Goal: Task Accomplishment & Management: Use online tool/utility

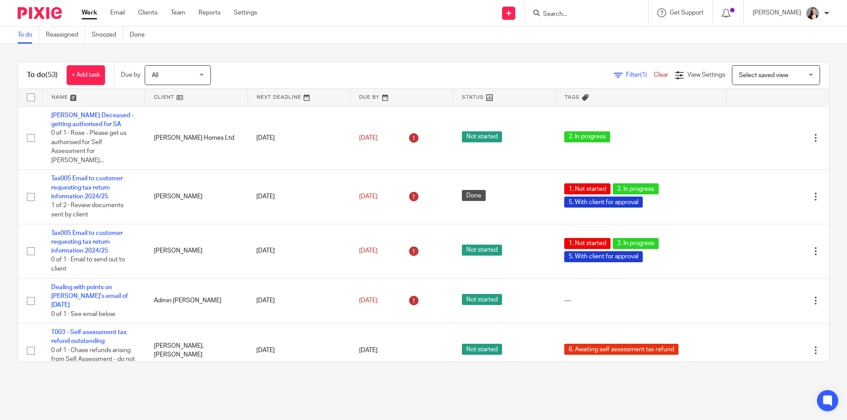
click at [580, 15] on input "Search" at bounding box center [581, 15] width 79 height 8
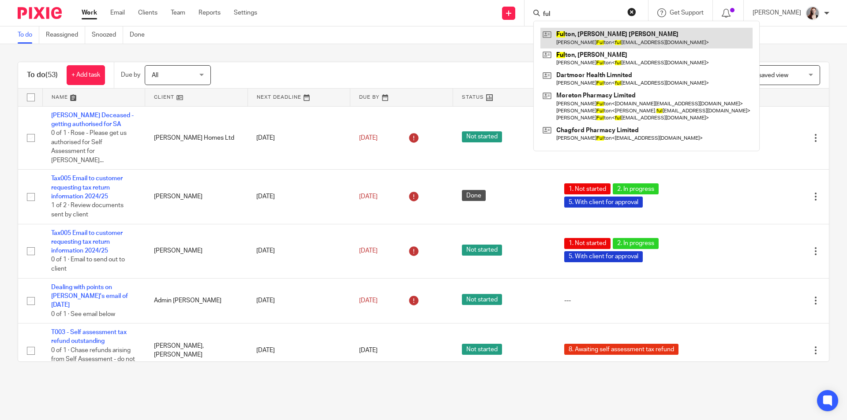
type input "ful"
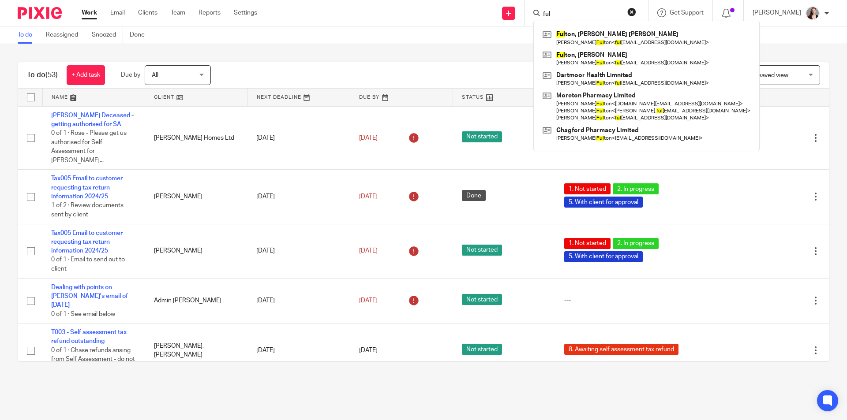
click at [290, 394] on main "To do Reassigned Snoozed Done To do (53) + Add task Due by All All Today Tomorr…" at bounding box center [423, 210] width 847 height 420
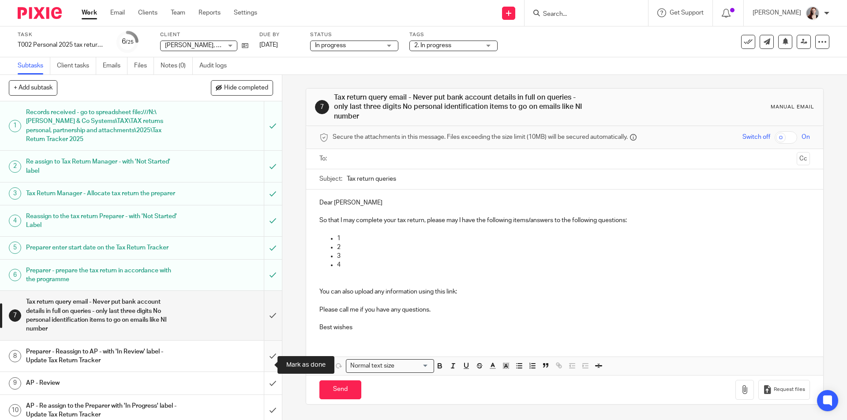
click at [270, 361] on input "submit" at bounding box center [141, 356] width 282 height 31
click at [266, 324] on input "submit" at bounding box center [141, 315] width 282 height 49
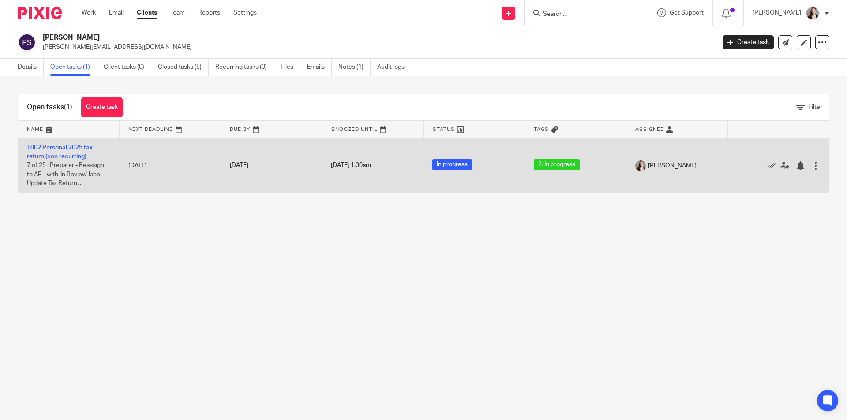
click at [78, 148] on link "T002 Personal 2025 tax return (non recurring)" at bounding box center [60, 152] width 66 height 15
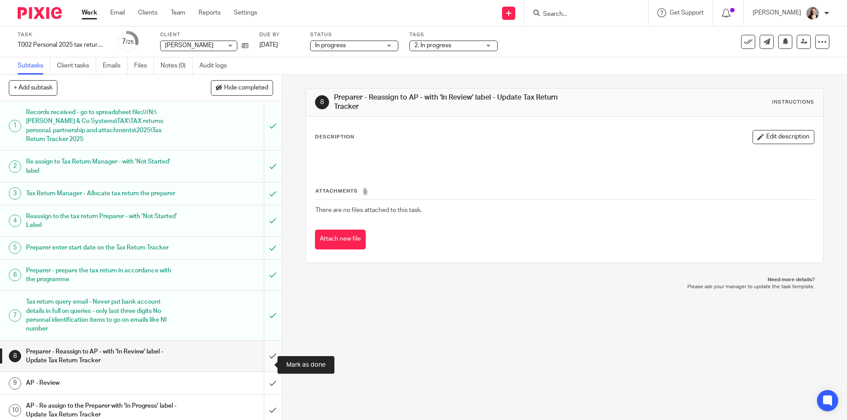
click at [267, 364] on input "submit" at bounding box center [141, 356] width 282 height 31
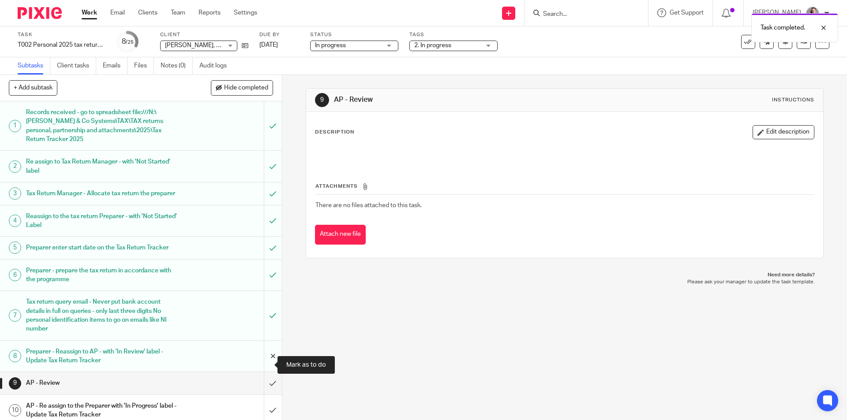
click at [269, 365] on input "submit" at bounding box center [141, 356] width 282 height 31
click at [263, 365] on input "submit" at bounding box center [141, 356] width 282 height 31
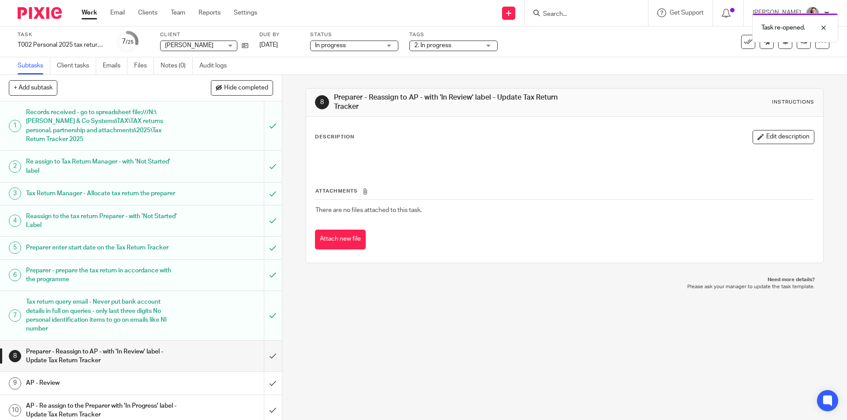
click at [462, 48] on span "2. In progress" at bounding box center [447, 45] width 66 height 9
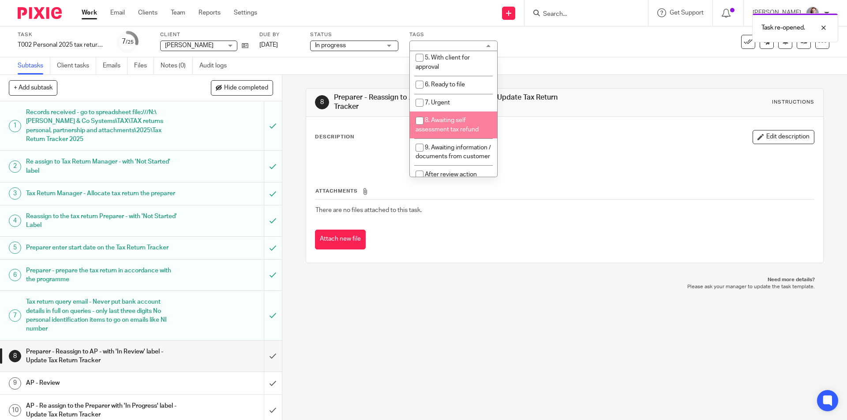
scroll to position [125, 0]
